Goal: Information Seeking & Learning: Learn about a topic

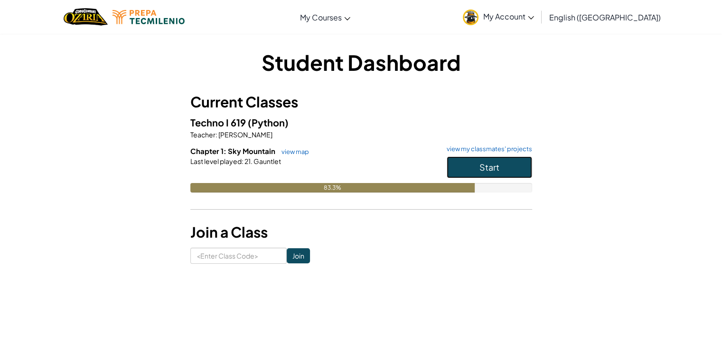
click at [492, 170] on span "Start" at bounding box center [490, 166] width 20 height 11
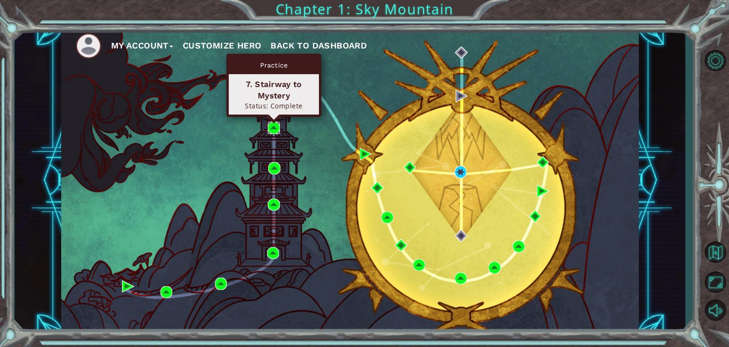
click at [275, 133] on img at bounding box center [274, 128] width 12 height 12
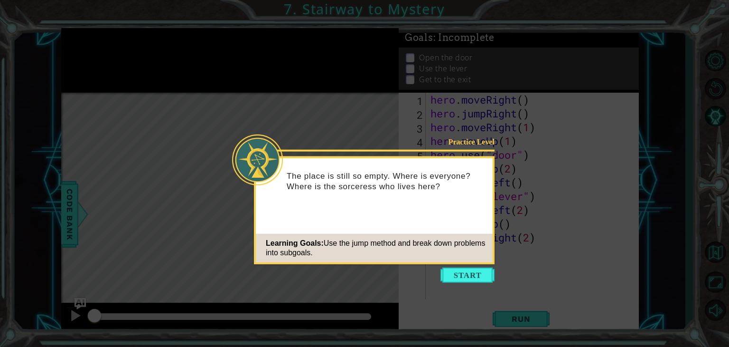
click at [405, 188] on p "The place is still so empty. Where is everyone? Where is the sorceress who live…" at bounding box center [386, 180] width 199 height 21
click at [472, 274] on button "Start" at bounding box center [468, 274] width 54 height 15
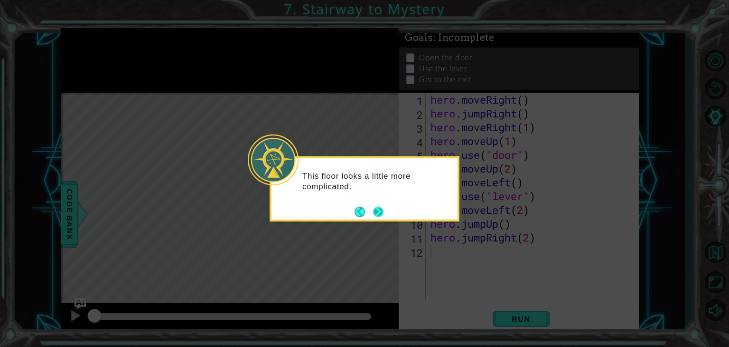
click at [378, 213] on button "Next" at bounding box center [378, 211] width 10 height 10
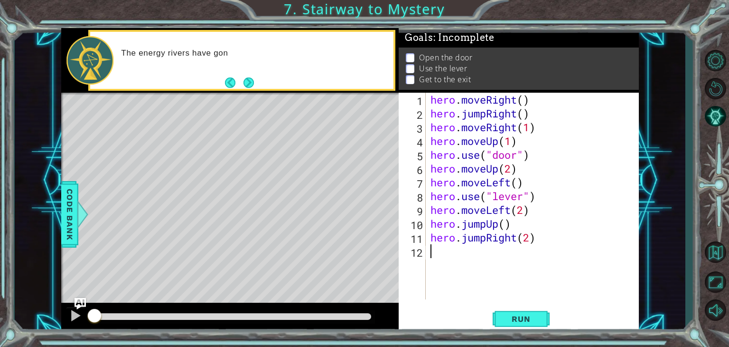
click at [332, 87] on div "The energy rivers have gon" at bounding box center [241, 60] width 303 height 57
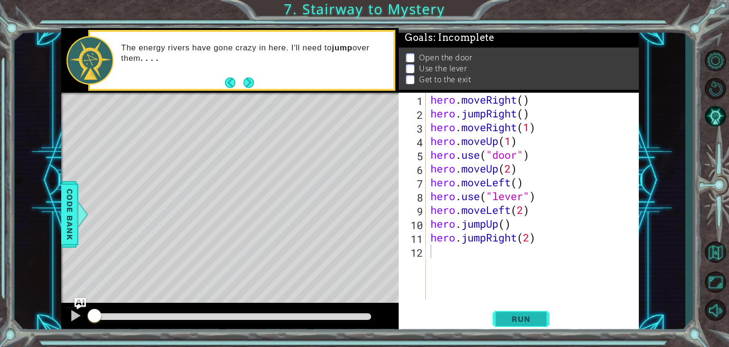
click at [520, 315] on span "Run" at bounding box center [521, 318] width 38 height 9
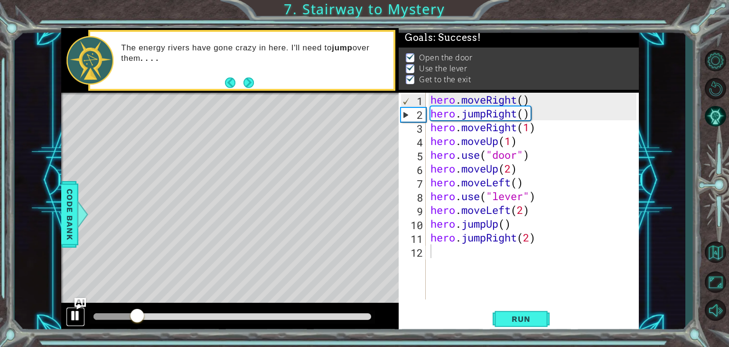
drag, startPoint x: 66, startPoint y: 314, endPoint x: 71, endPoint y: 313, distance: 4.8
click at [66, 314] on button at bounding box center [75, 316] width 19 height 19
click at [80, 312] on div at bounding box center [75, 315] width 12 height 12
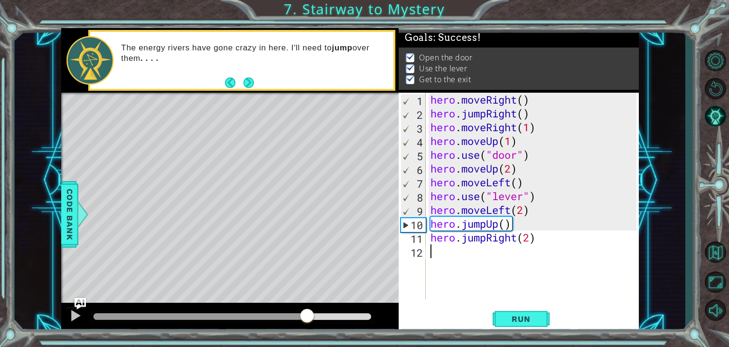
drag, startPoint x: 153, startPoint y: 323, endPoint x: 308, endPoint y: 321, distance: 154.8
click at [308, 321] on div at bounding box center [307, 316] width 17 height 17
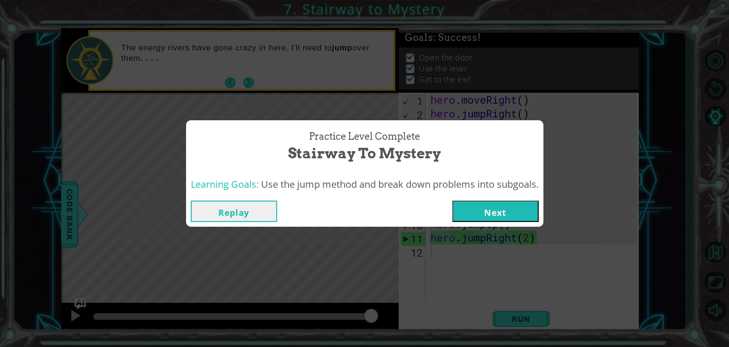
click at [509, 205] on button "Next" at bounding box center [496, 210] width 86 height 21
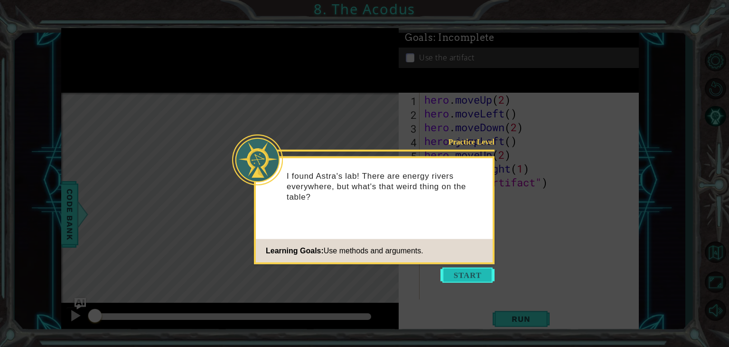
click at [476, 281] on button "Start" at bounding box center [468, 274] width 54 height 15
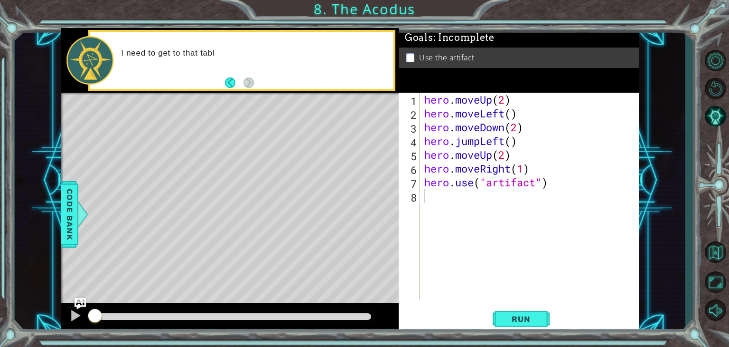
click at [249, 59] on div "I need to get to that tabl" at bounding box center [253, 60] width 279 height 34
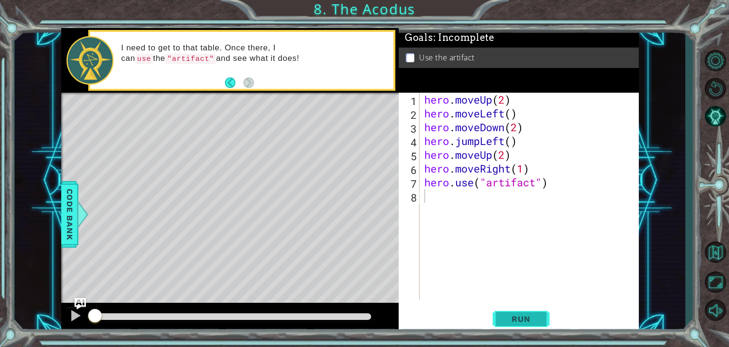
click at [527, 309] on button "Run" at bounding box center [521, 319] width 57 height 24
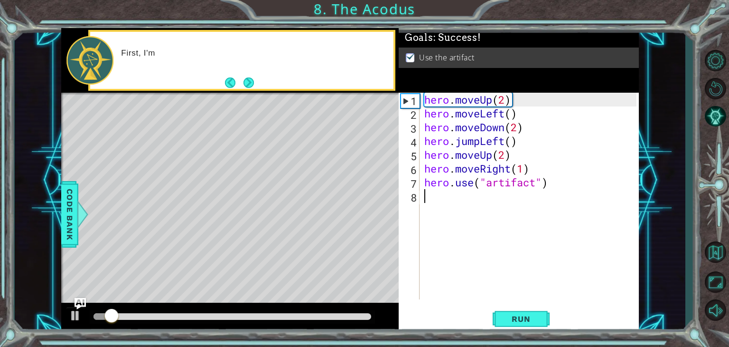
click at [302, 317] on div at bounding box center [233, 316] width 278 height 7
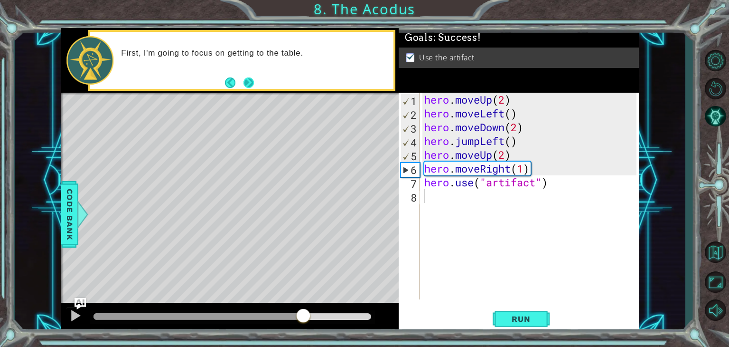
click at [253, 79] on button "Next" at bounding box center [249, 82] width 10 height 10
click at [270, 76] on div "I think hero.use will help me use the "artifact" !" at bounding box center [253, 60] width 279 height 34
drag, startPoint x: 271, startPoint y: 81, endPoint x: 280, endPoint y: 90, distance: 12.8
click at [271, 82] on div "I think hero.use will help me use the "artifact" !" at bounding box center [241, 60] width 303 height 57
click at [258, 82] on div "I think hero.use will help me use the "artifact" !" at bounding box center [241, 60] width 303 height 57
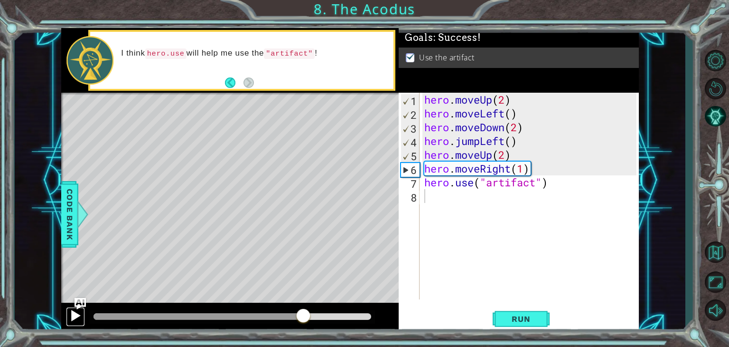
click at [70, 312] on div at bounding box center [75, 315] width 12 height 12
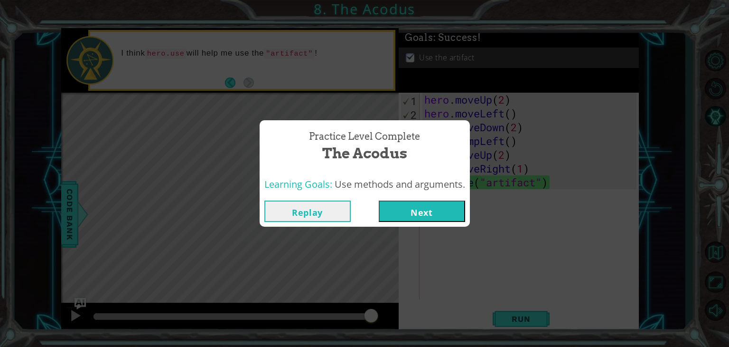
click at [408, 207] on button "Next" at bounding box center [422, 210] width 86 height 21
